Goal: Use online tool/utility

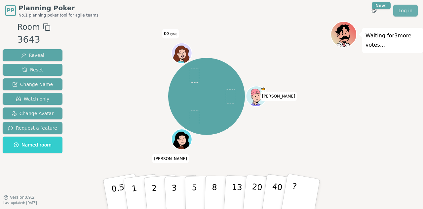
click at [416, 12] on link "Log in" at bounding box center [405, 11] width 24 height 12
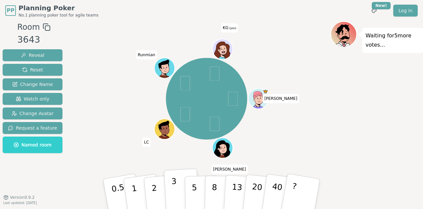
click at [177, 197] on button "3" at bounding box center [182, 194] width 36 height 52
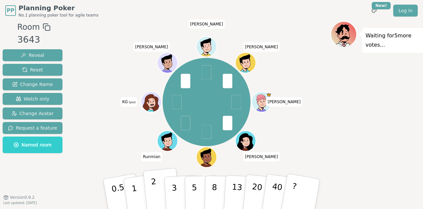
click at [150, 192] on button "2" at bounding box center [162, 194] width 38 height 53
